Goal: Check status: Check status

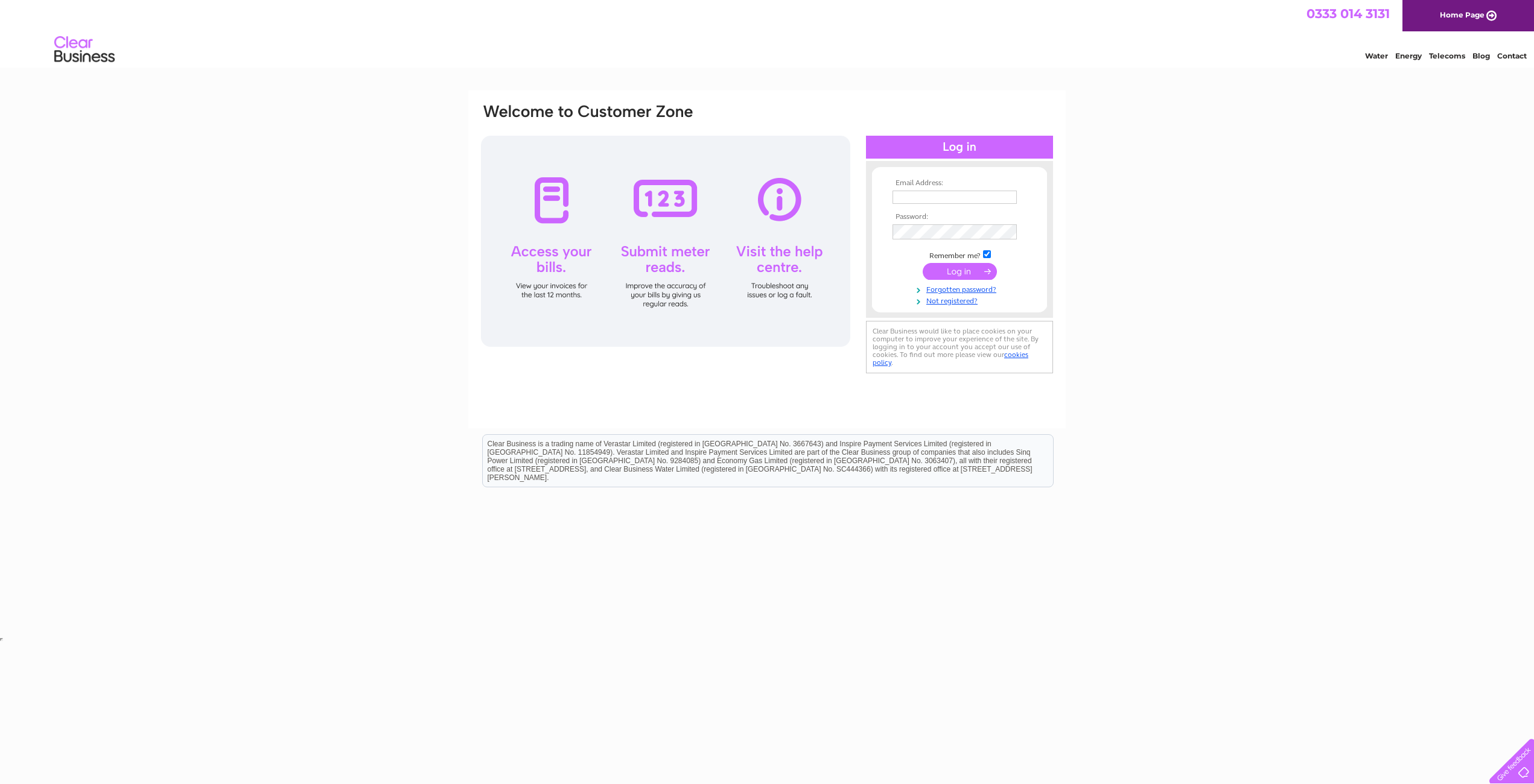
click at [924, 199] on input "text" at bounding box center [954, 197] width 124 height 13
type input "Treasurer_ebc@btinternet.com"
click at [963, 279] on input "submit" at bounding box center [959, 271] width 74 height 17
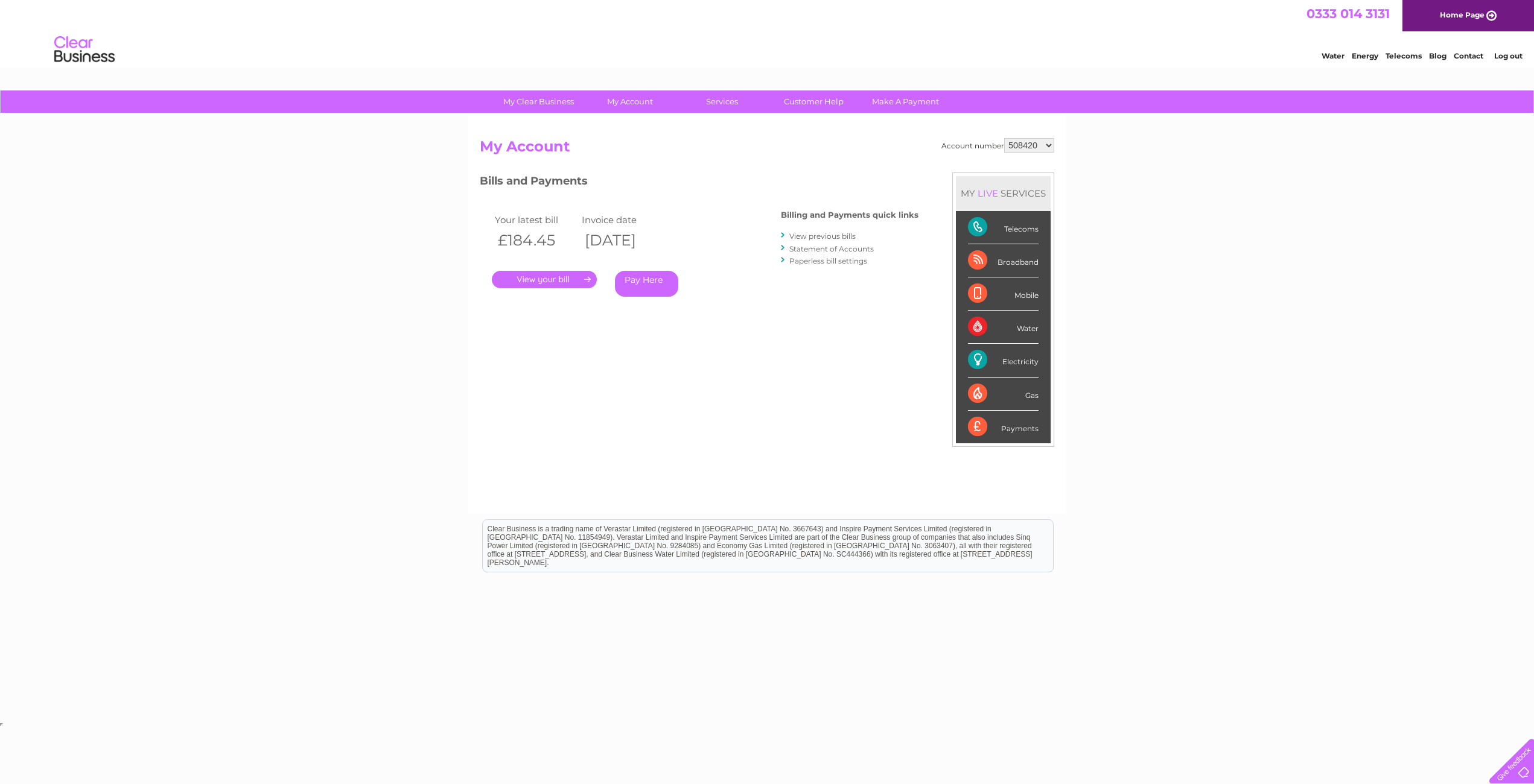
select select "1043975"
click option "1043975" at bounding box center [0, 0] width 0 height 0
click at [546, 279] on link "." at bounding box center [544, 280] width 105 height 18
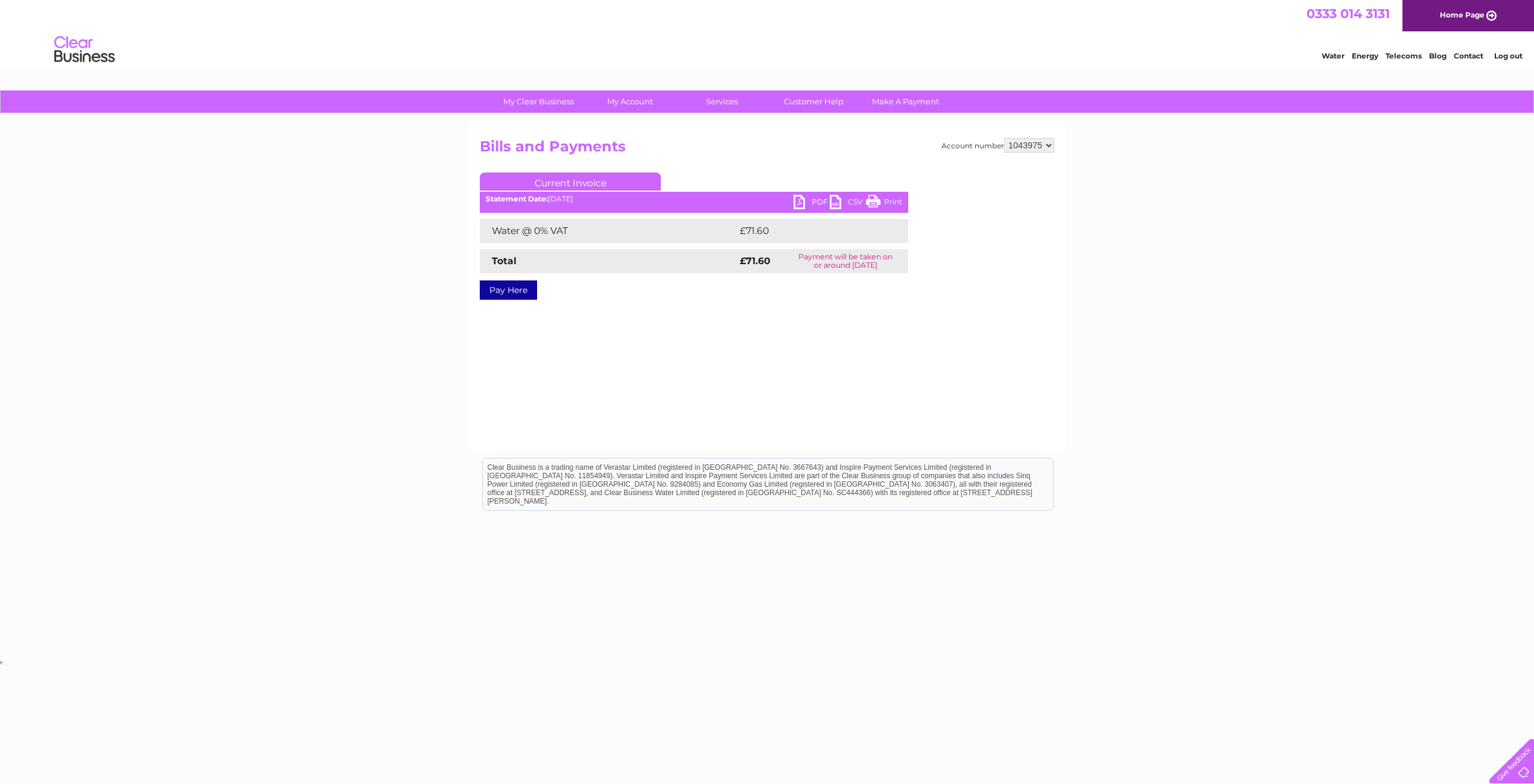
select select "508420"
click option "508420" at bounding box center [0, 0] width 0 height 0
